Goal: Connect with others: Connect with others

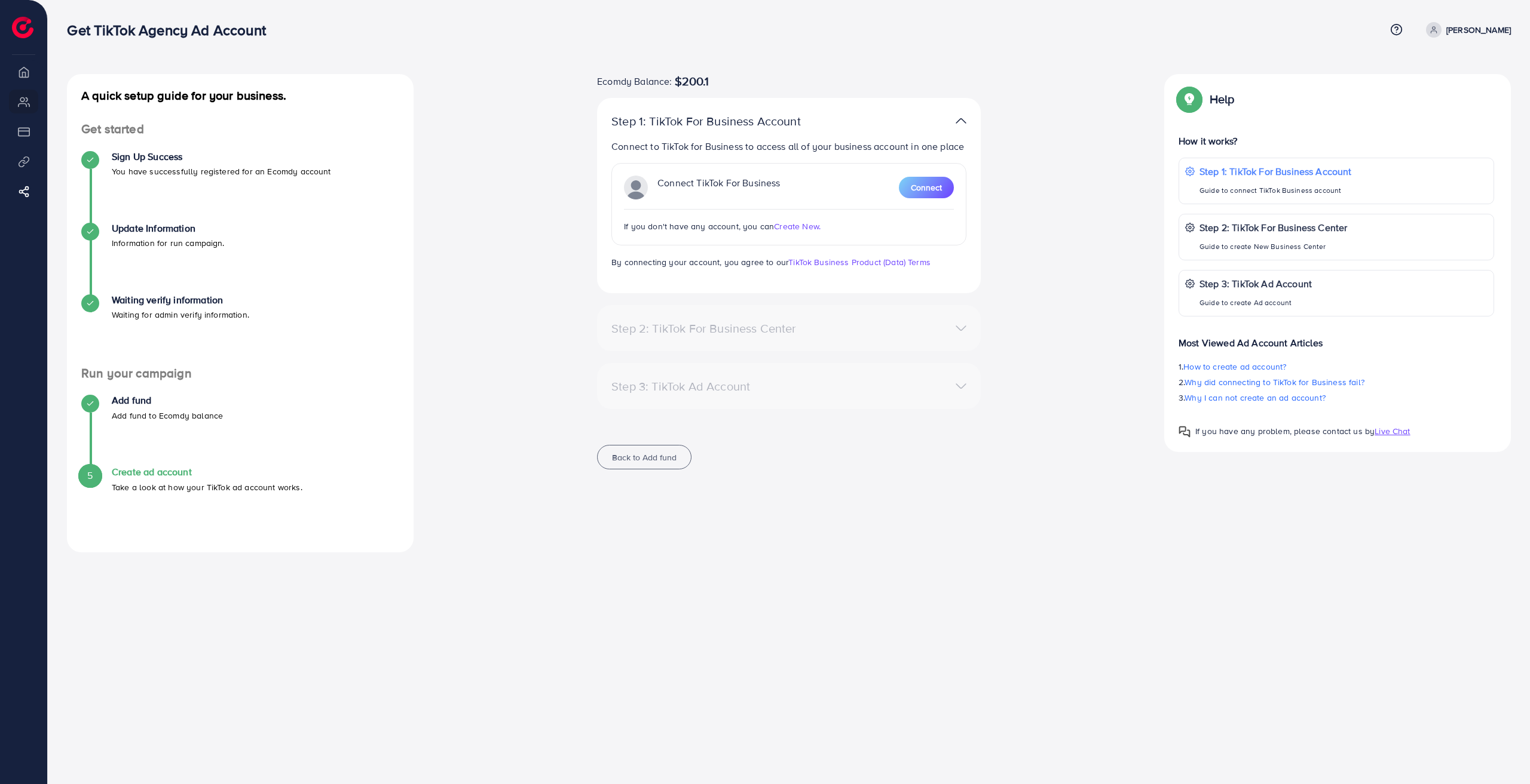
click at [921, 173] on div "Connect TikTok For Business Connect If you don't have any account, you can Crea…" at bounding box center [789, 204] width 355 height 82
click at [922, 184] on span "Connect" at bounding box center [926, 188] width 31 height 12
click at [930, 187] on span "Connect" at bounding box center [926, 188] width 31 height 12
